Goal: Task Accomplishment & Management: Manage account settings

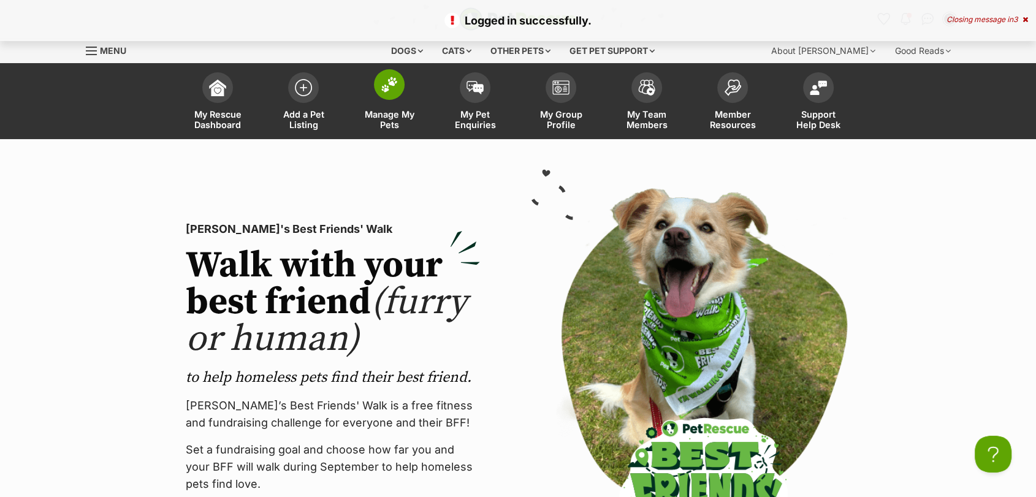
click at [395, 98] on span at bounding box center [389, 84] width 31 height 31
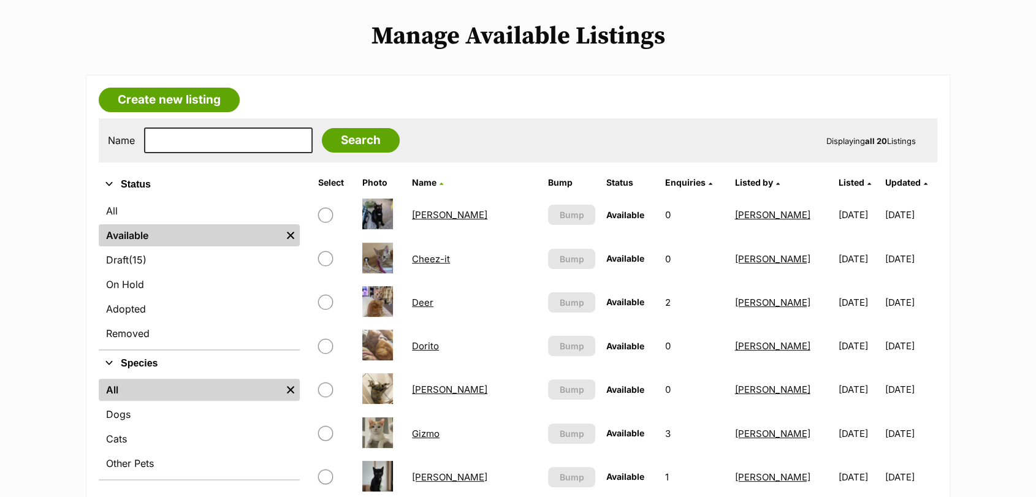
scroll to position [263, 0]
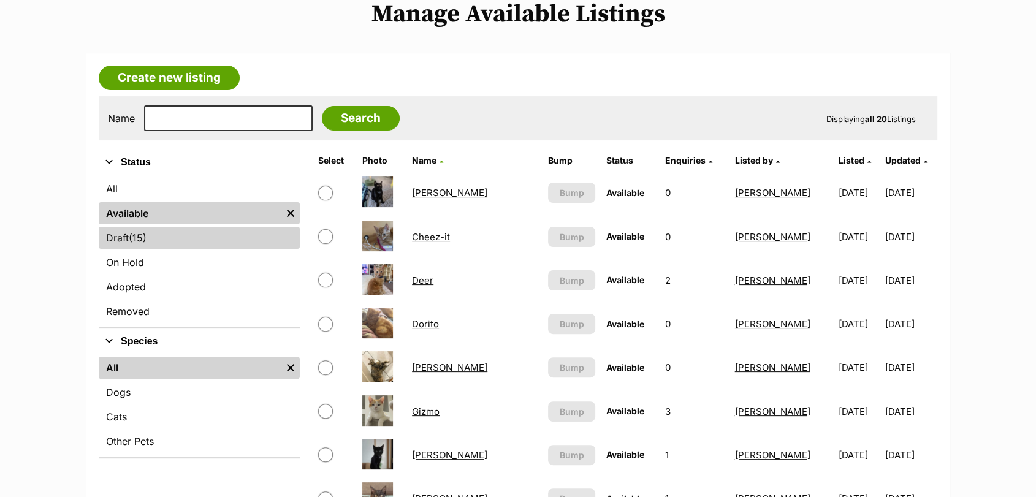
click at [238, 232] on link "Draft (15) Items" at bounding box center [199, 238] width 201 height 22
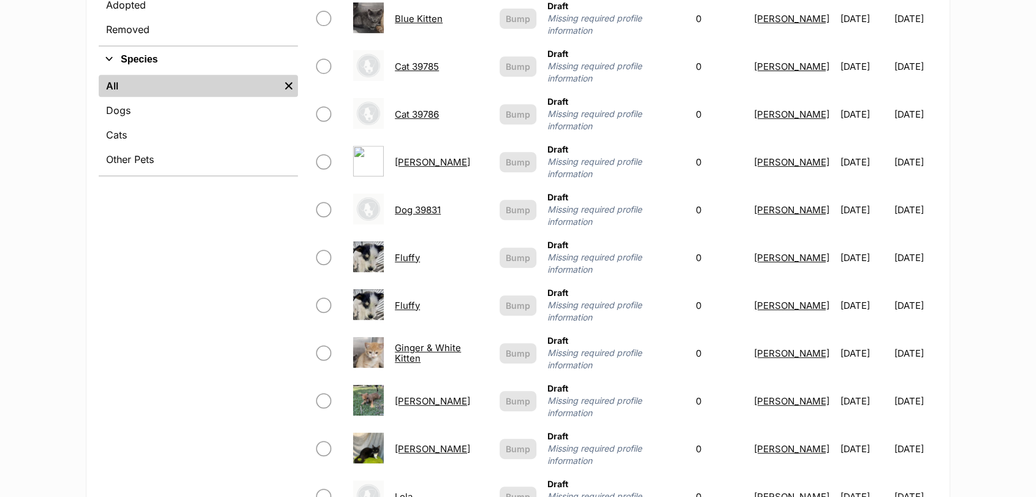
scroll to position [552, 0]
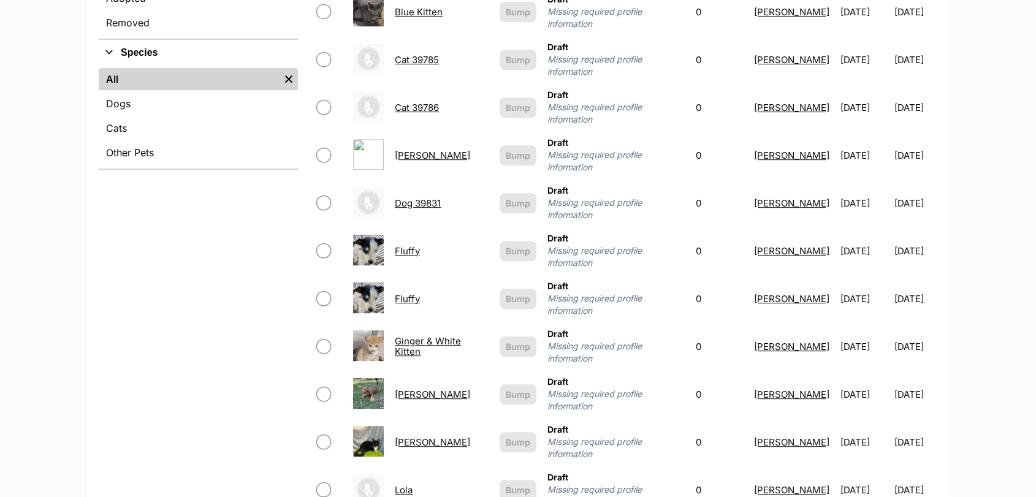
click at [403, 389] on link "[PERSON_NAME]" at bounding box center [432, 395] width 75 height 12
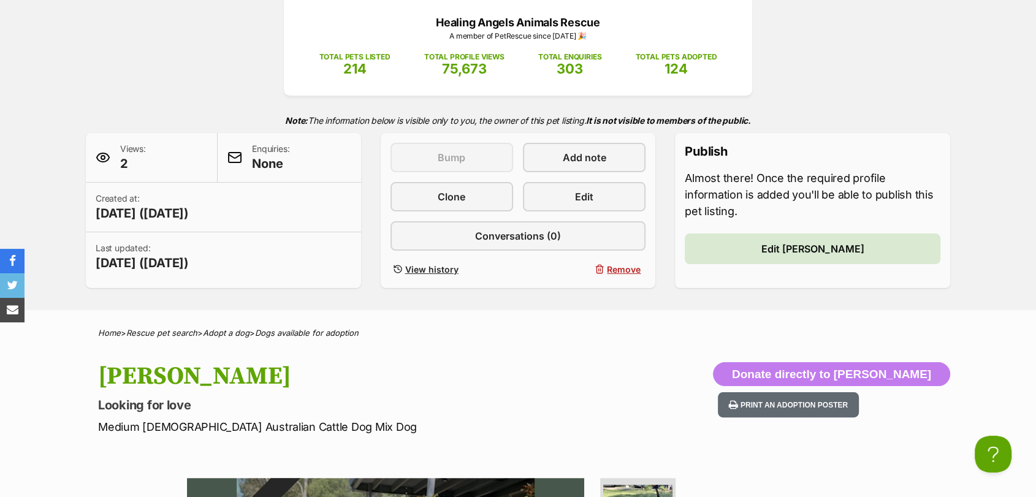
scroll to position [165, 0]
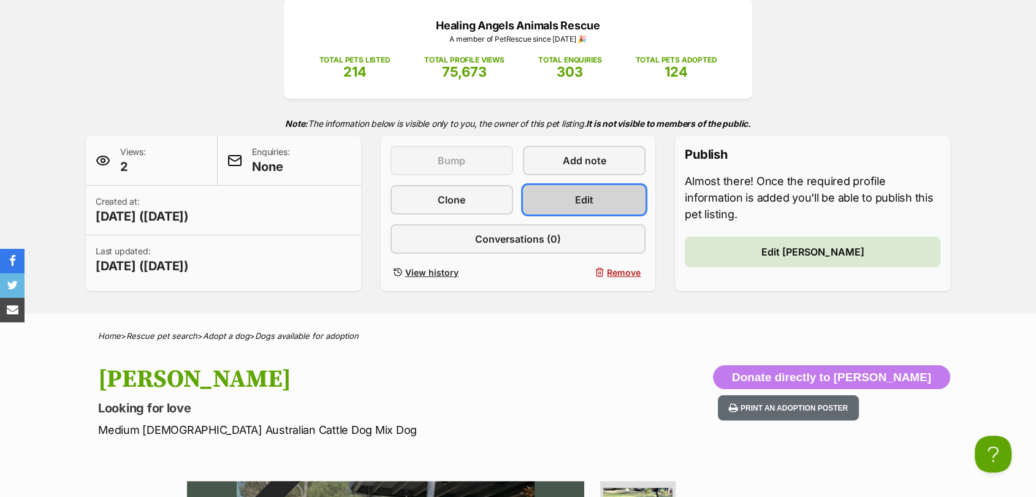
click at [606, 213] on link "Edit" at bounding box center [584, 199] width 123 height 29
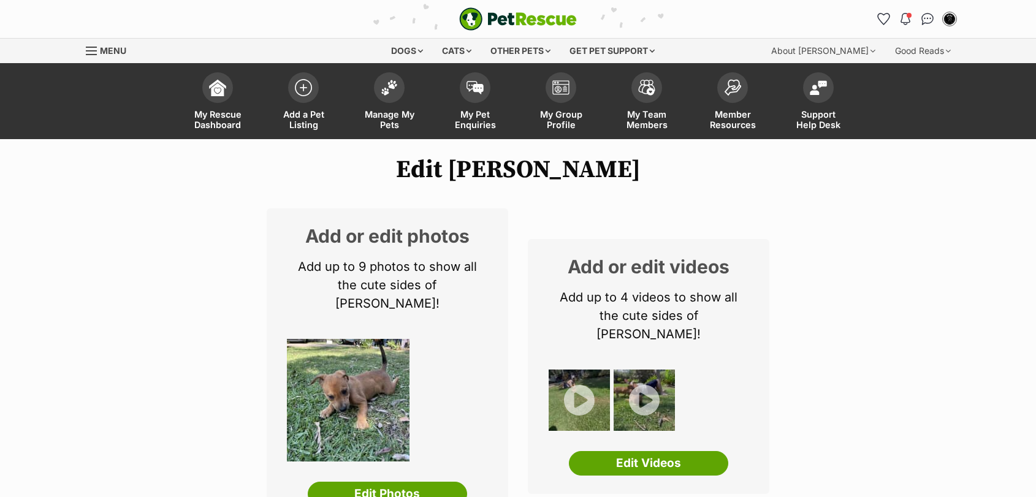
click at [1033, 102] on header "My Rescue Dashboard Add a Pet Listing Manage My Pets My Pet Enquiries My Group …" at bounding box center [518, 101] width 1036 height 76
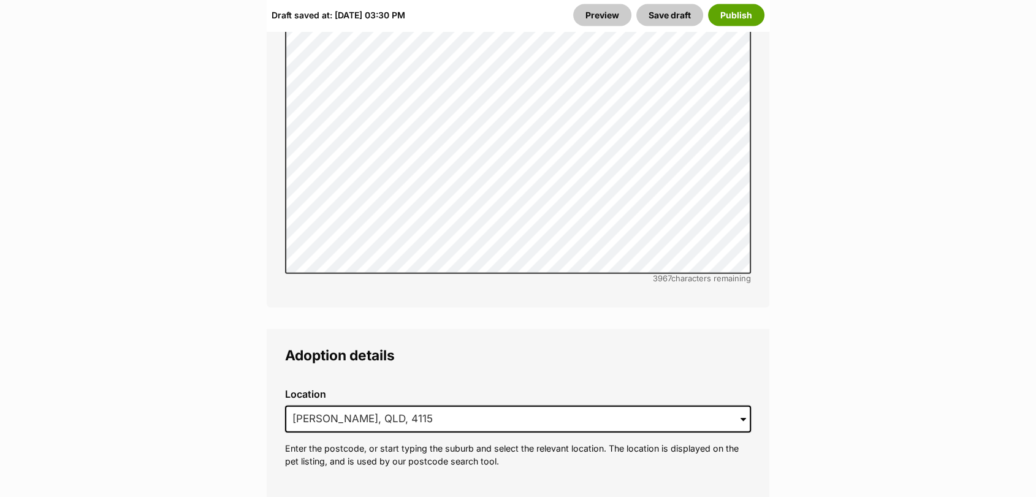
scroll to position [2884, 0]
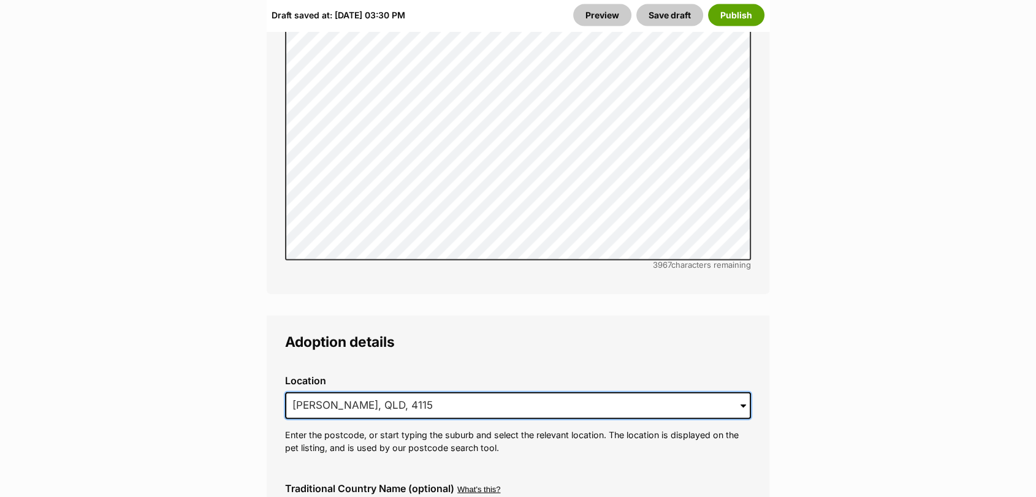
drag, startPoint x: 497, startPoint y: 352, endPoint x: 151, endPoint y: 379, distance: 346.7
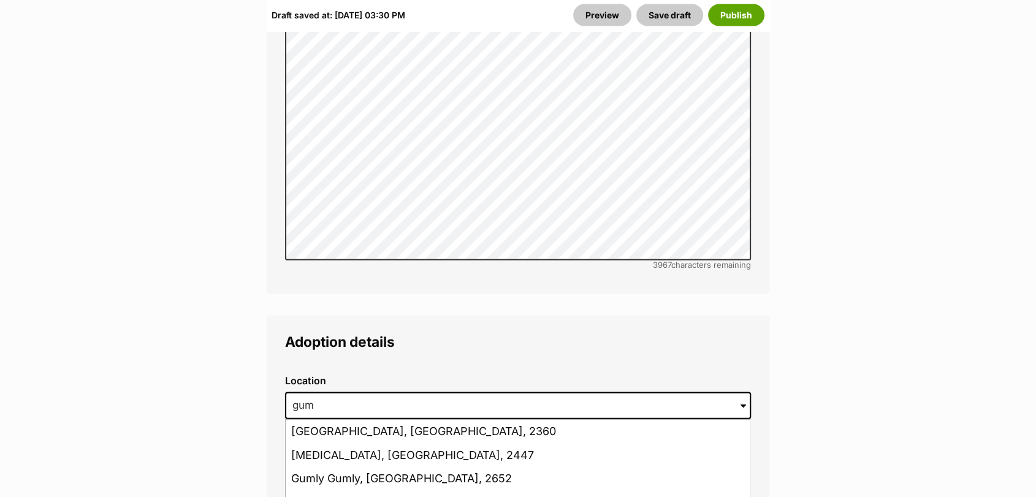
type input "[GEOGRAPHIC_DATA], [GEOGRAPHIC_DATA], 4154"
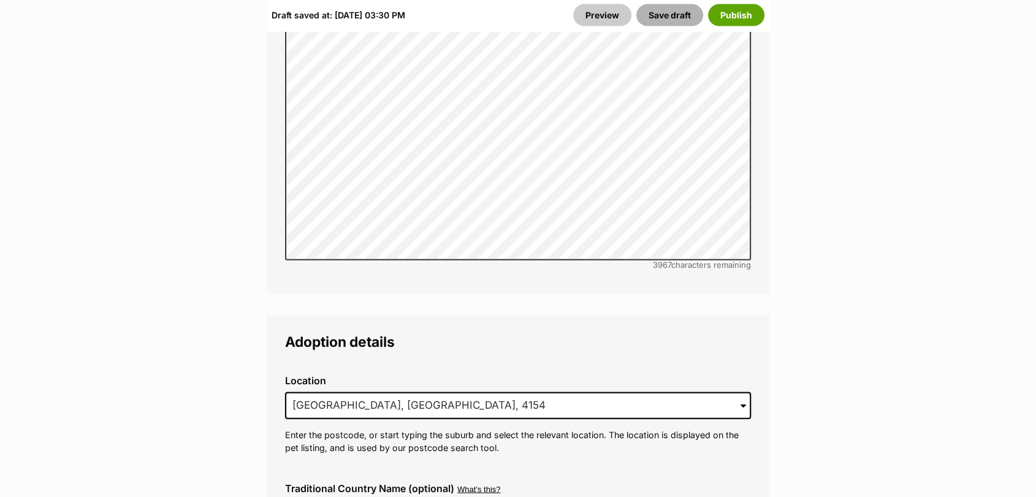
click at [675, 19] on button "Save draft" at bounding box center [669, 15] width 67 height 22
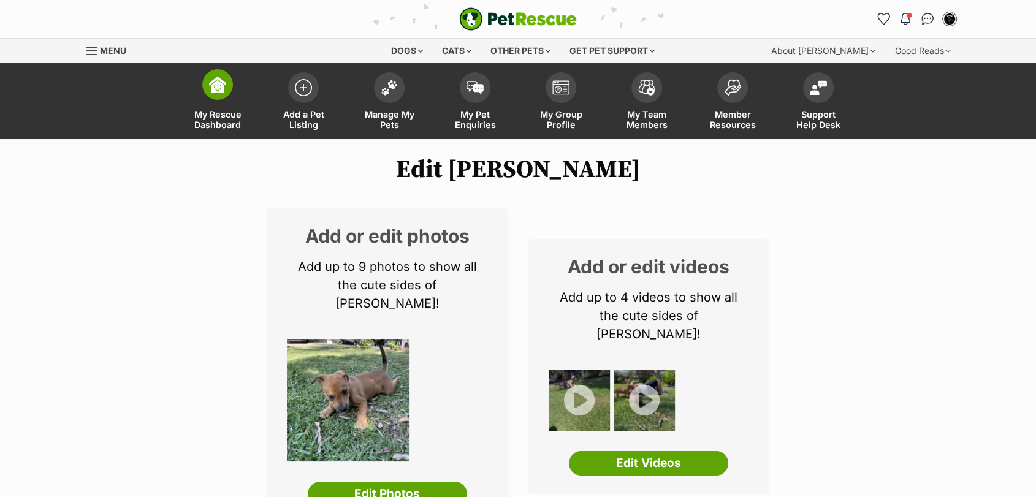
click at [203, 109] on span "My Rescue Dashboard" at bounding box center [217, 119] width 55 height 21
